Goal: Transaction & Acquisition: Download file/media

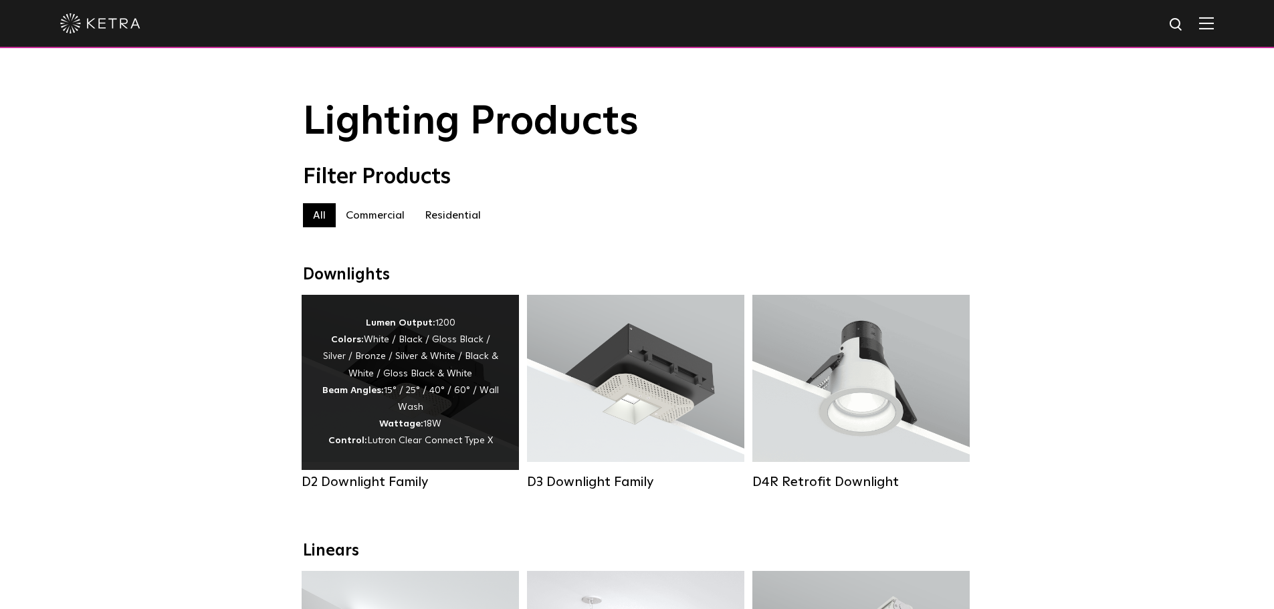
scroll to position [134, 0]
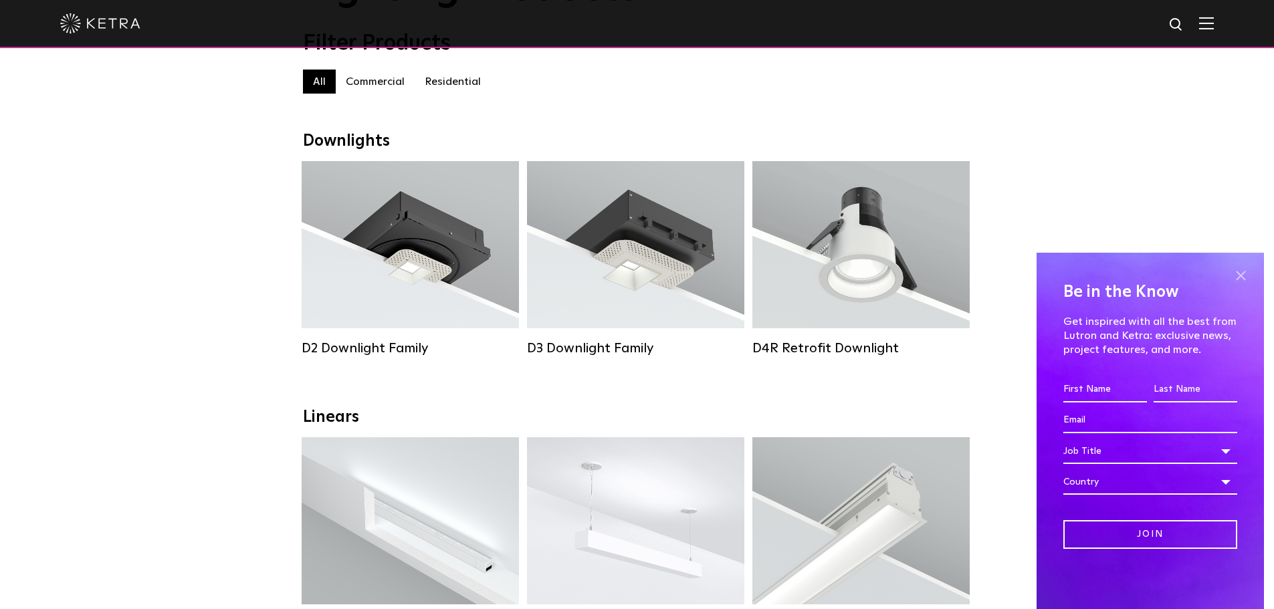
click at [1237, 275] on span at bounding box center [1240, 276] width 20 height 20
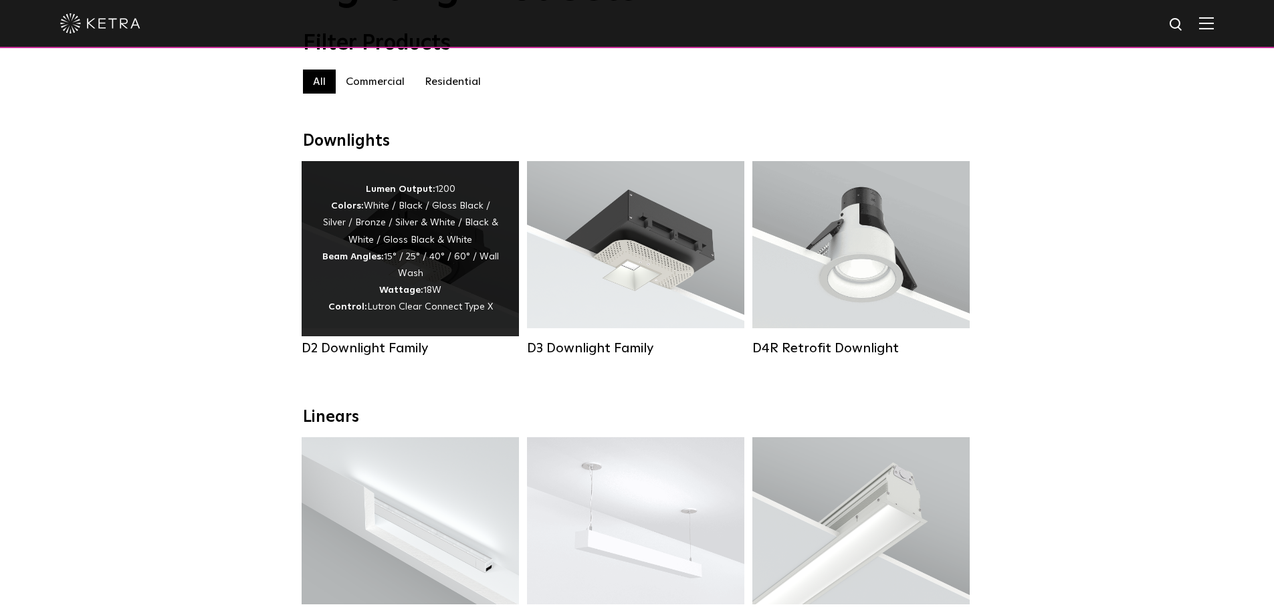
click at [445, 300] on div "Lumen Output: 1200 Colors: White / Black / Gloss Black / Silver / Bronze / Silv…" at bounding box center [410, 248] width 177 height 135
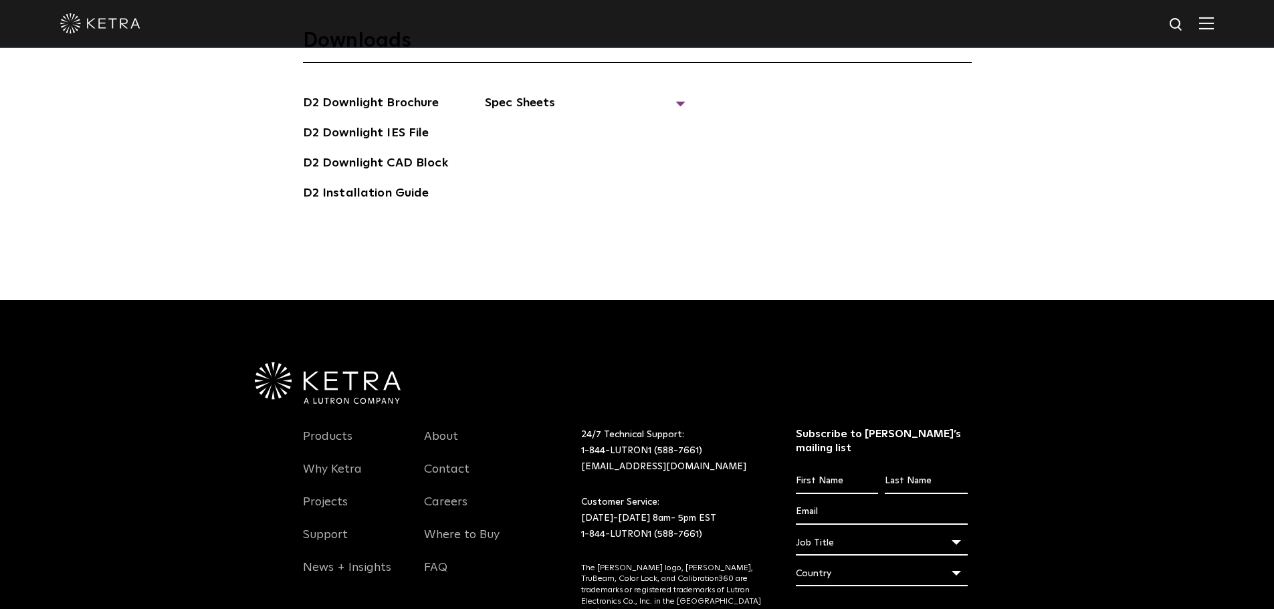
scroll to position [3745, 0]
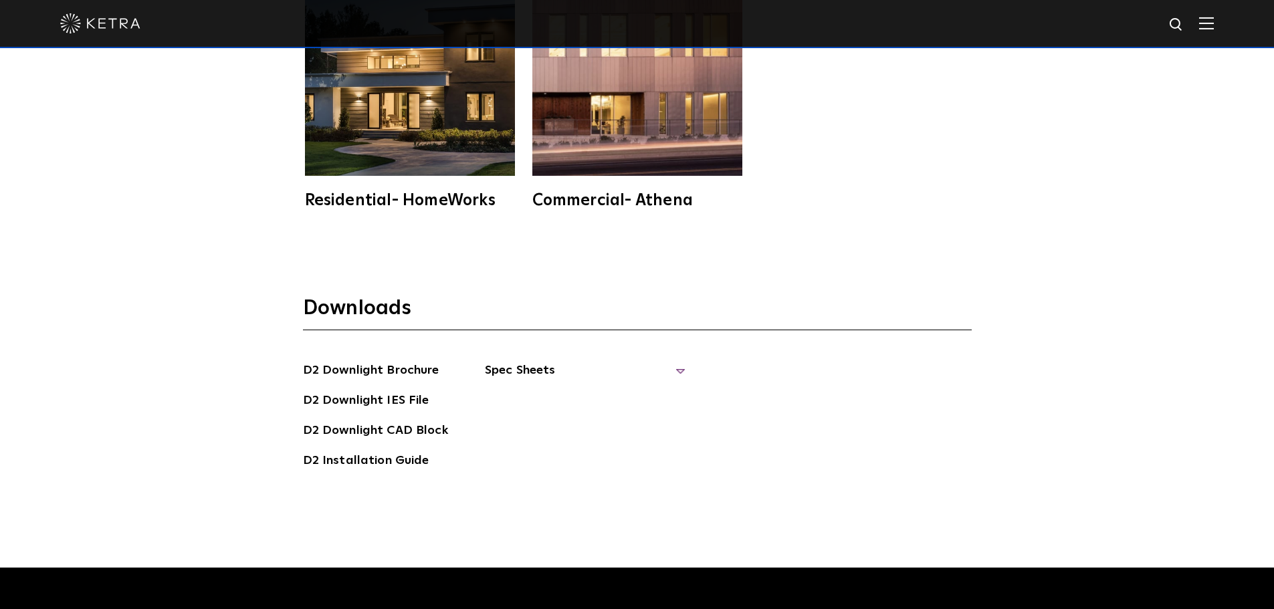
click at [526, 361] on span "Spec Sheets" at bounding box center [585, 375] width 201 height 29
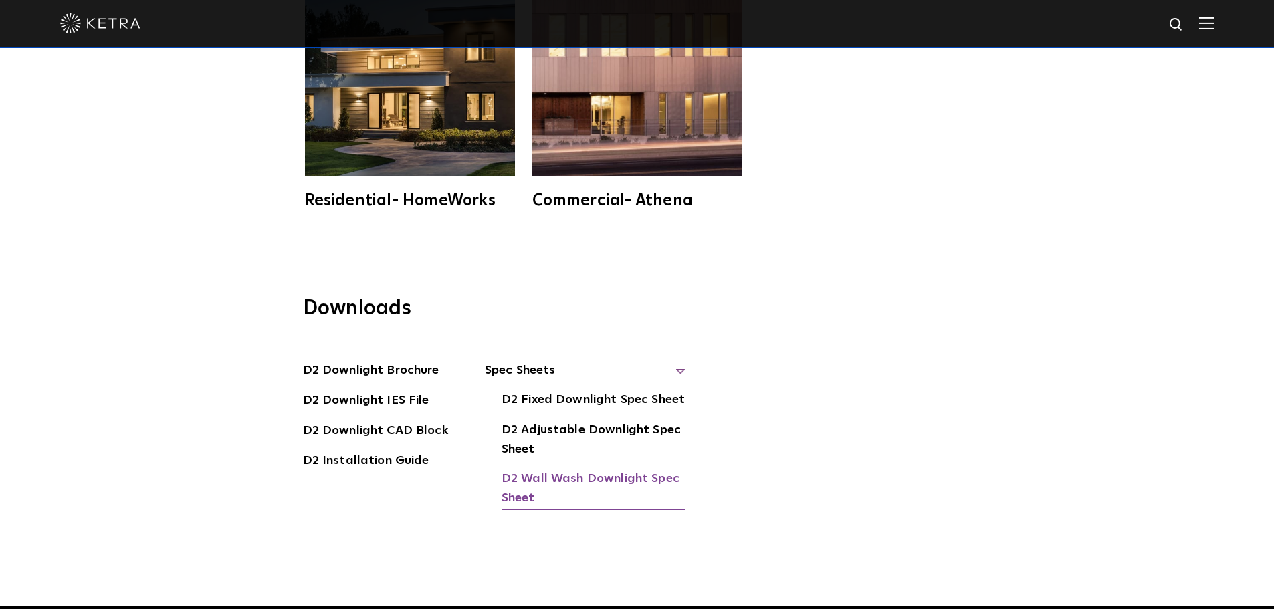
click at [586, 469] on link "D2 Wall Wash Downlight Spec Sheet" at bounding box center [594, 489] width 184 height 41
click at [377, 451] on link "D2 Installation Guide" at bounding box center [366, 461] width 126 height 21
